Goal: Find specific page/section: Find specific page/section

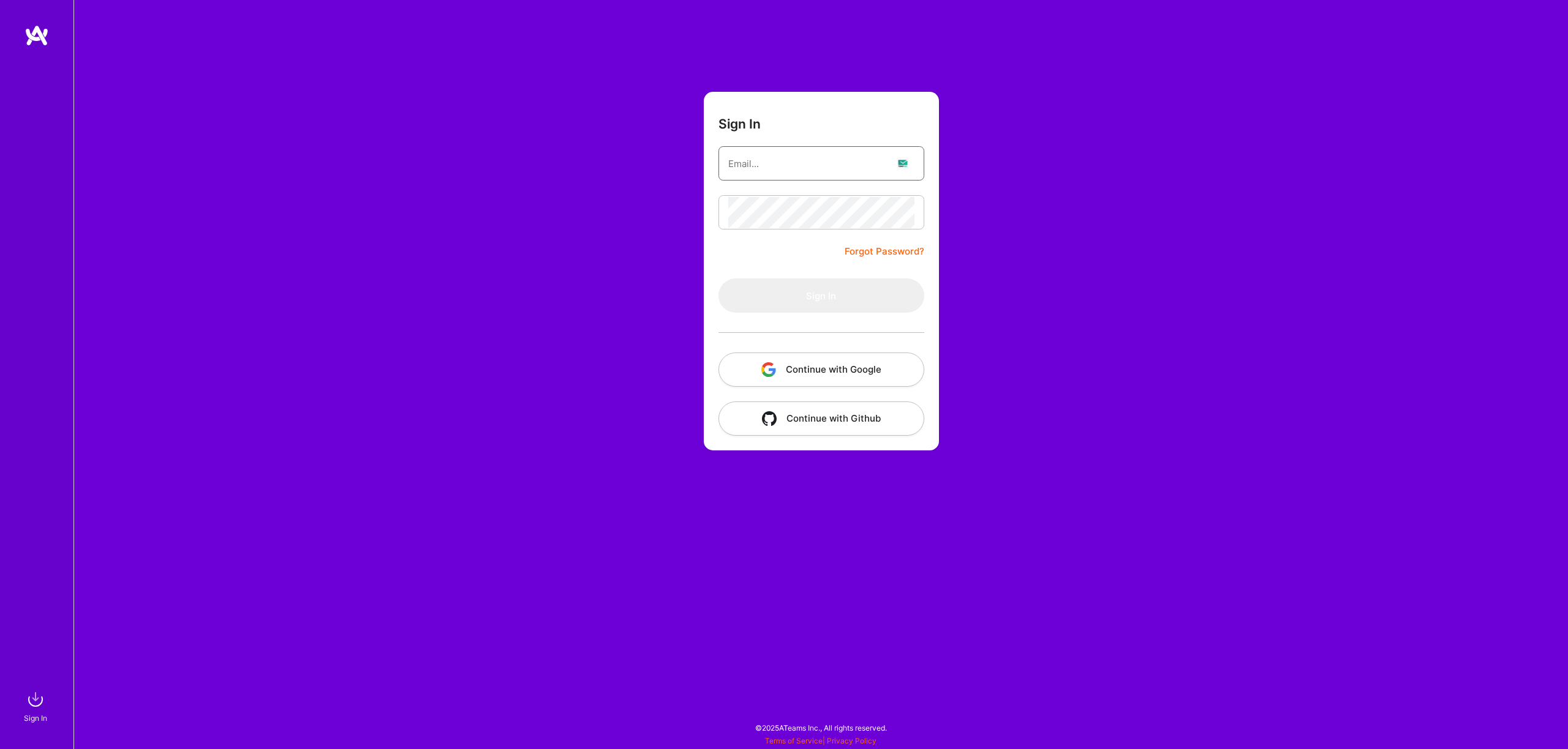
type input "[EMAIL_ADDRESS][DOMAIN_NAME]"
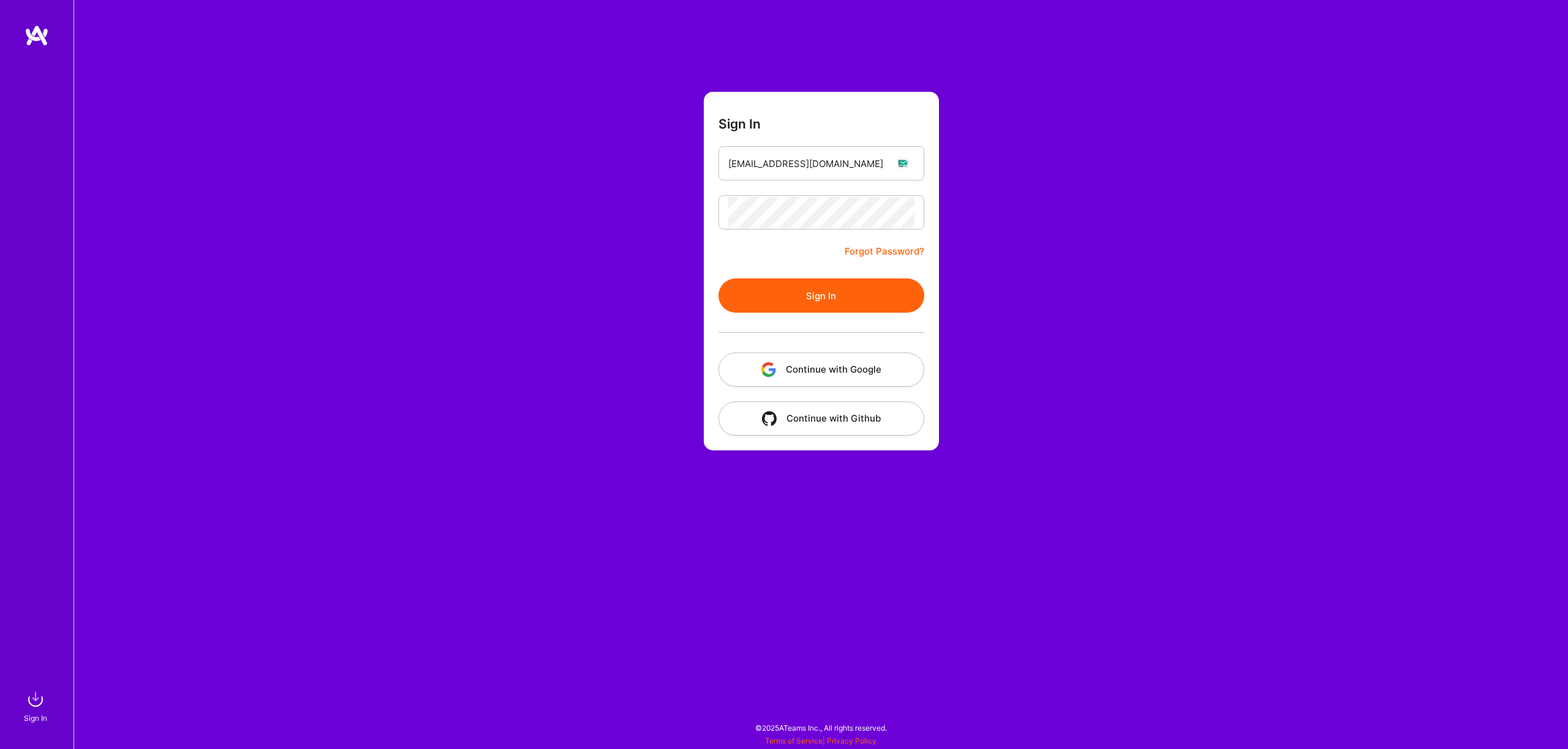
click at [856, 294] on button "Sign In" at bounding box center [821, 296] width 206 height 34
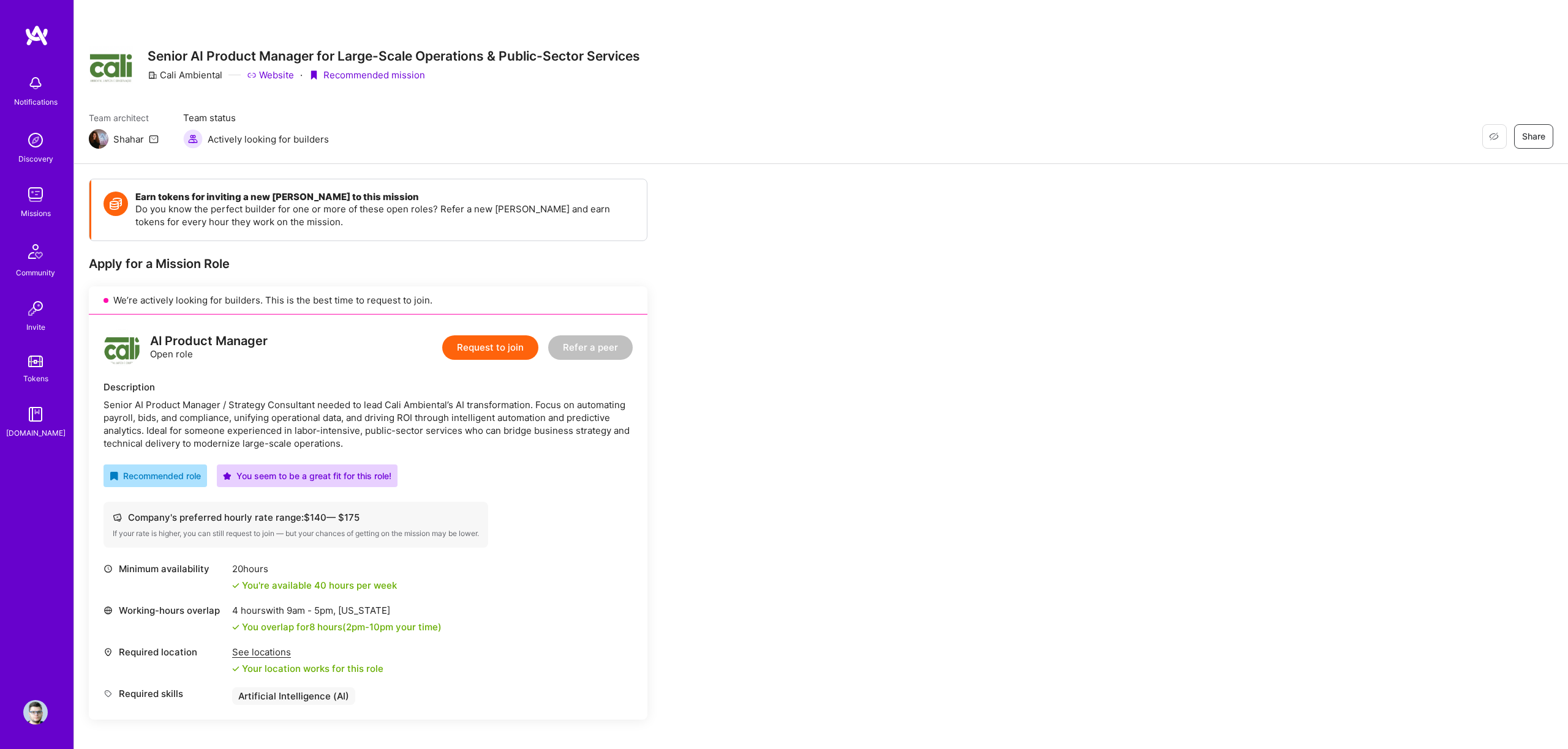
scroll to position [1, 0]
click at [37, 197] on img at bounding box center [35, 194] width 24 height 24
